Goal: Navigation & Orientation: Find specific page/section

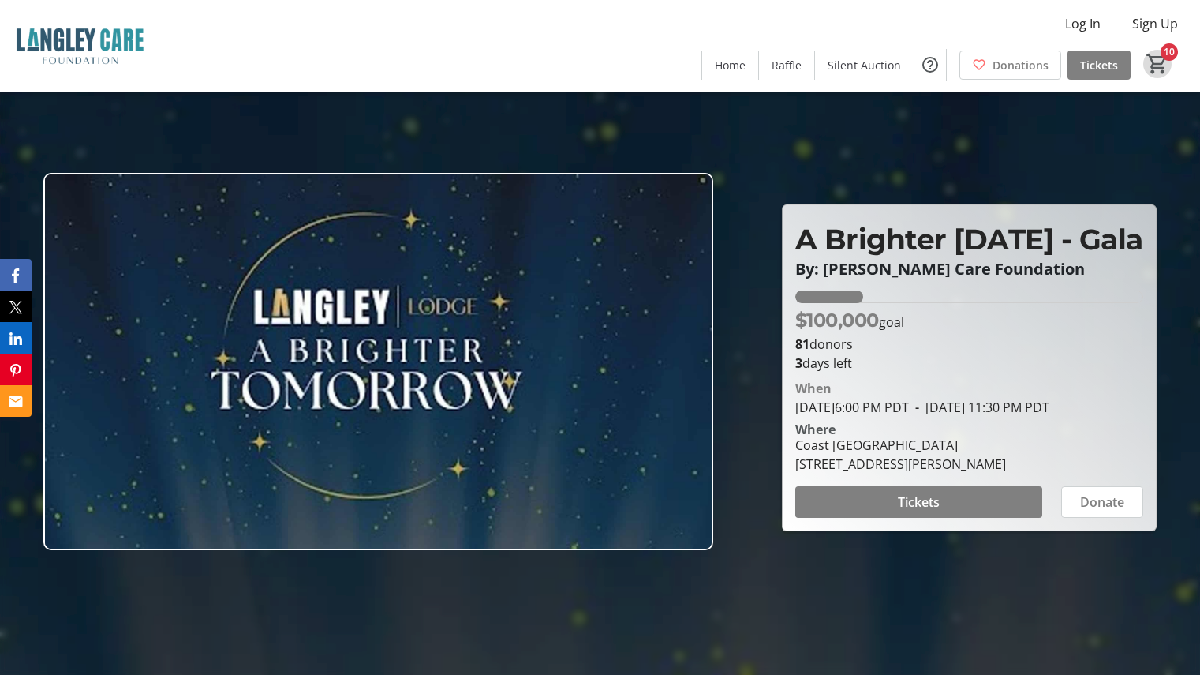
click at [1164, 61] on mat-icon "10" at bounding box center [1158, 64] width 24 height 24
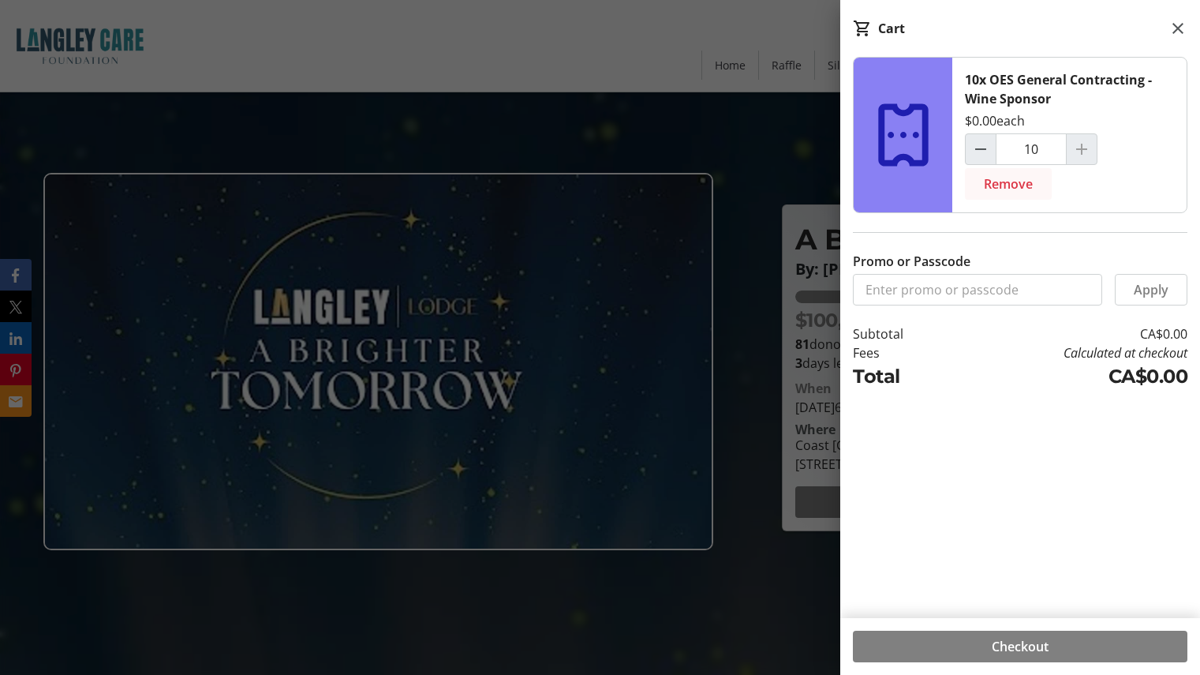
click at [1019, 188] on span "Remove" at bounding box center [1008, 183] width 49 height 19
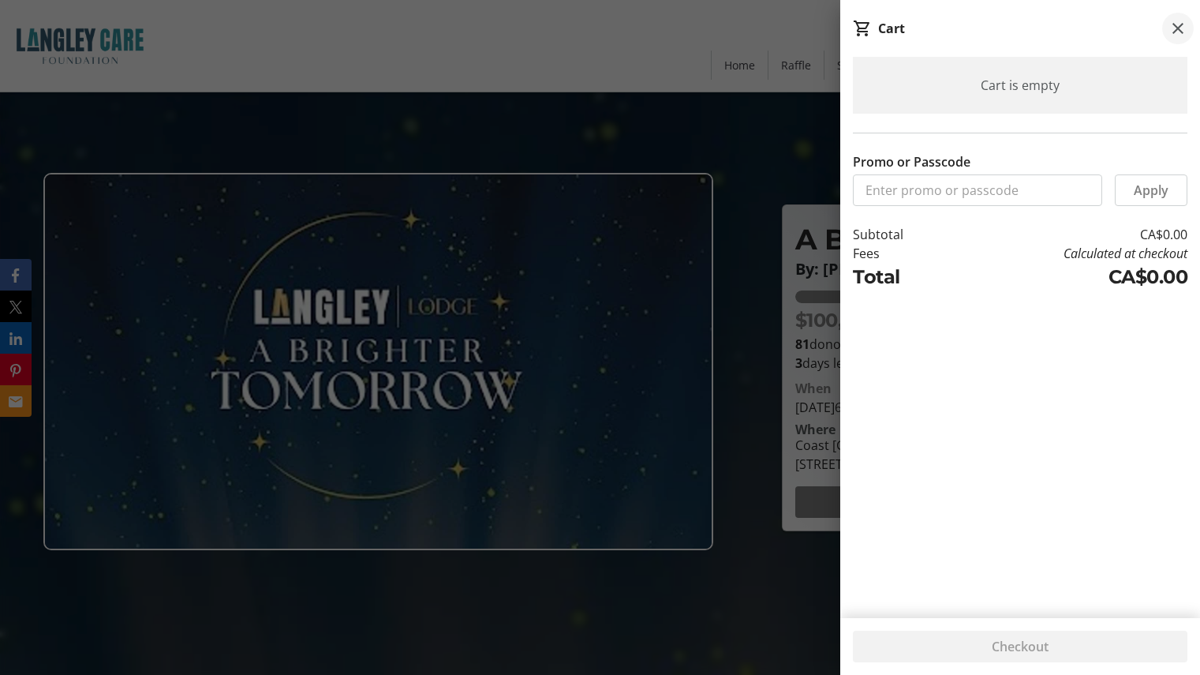
click at [1177, 27] on mat-icon at bounding box center [1178, 28] width 19 height 19
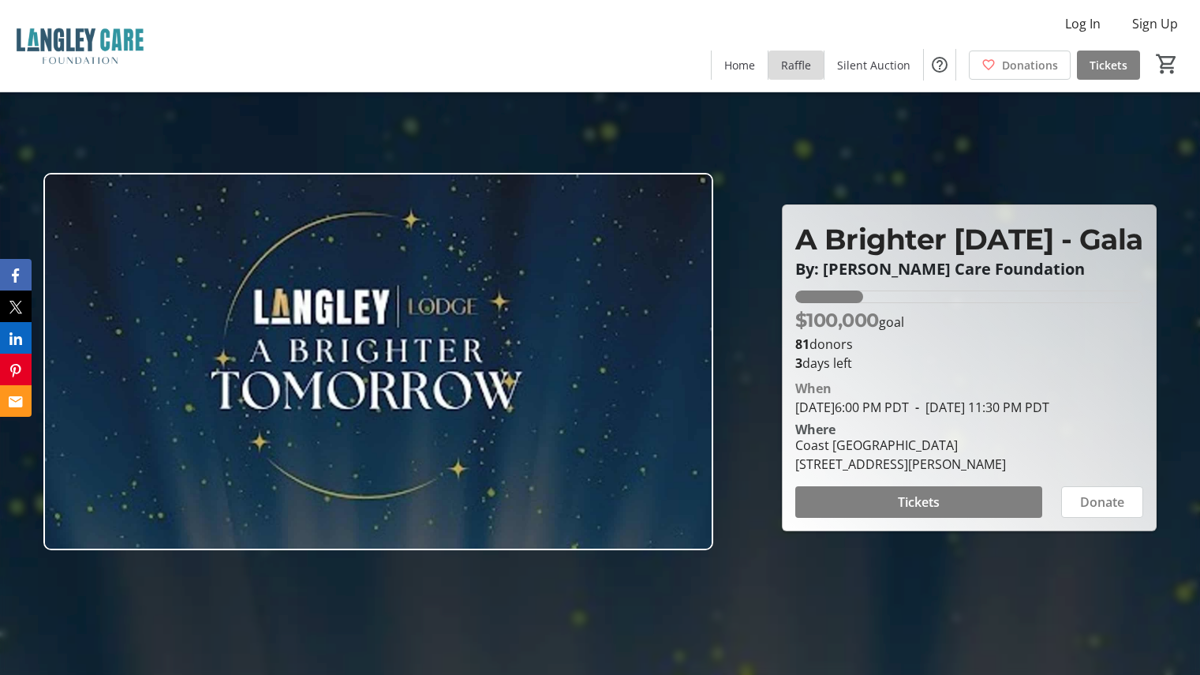
click at [809, 66] on span "Raffle" at bounding box center [796, 65] width 30 height 17
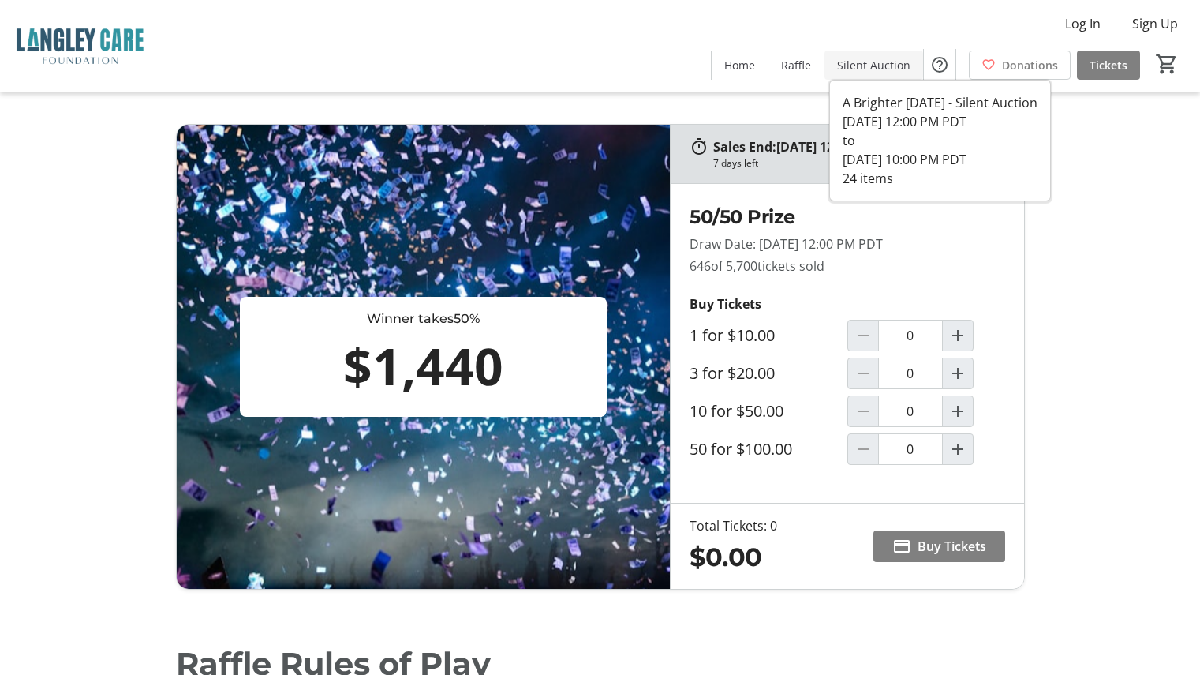
click at [873, 62] on span "Silent Auction" at bounding box center [873, 65] width 73 height 17
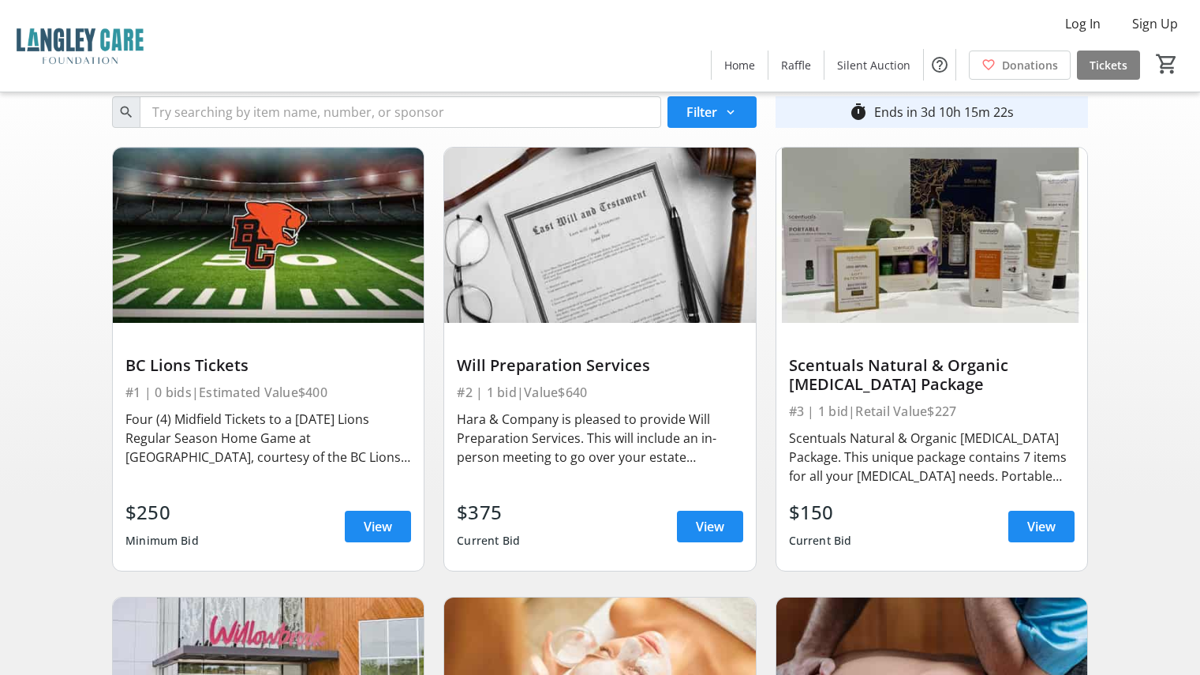
scroll to position [79, 0]
